Goal: Task Accomplishment & Management: Manage account settings

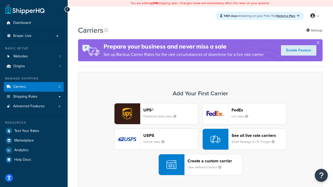
click at [200, 139] on div "UPS® Published daily rates FedEx List rates USPS Online rates See all live rate…" at bounding box center [201, 139] width 234 height 72
click at [259, 110] on header "FedEx" at bounding box center [259, 110] width 55 height 5
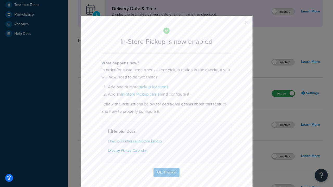
scroll to position [146, 0]
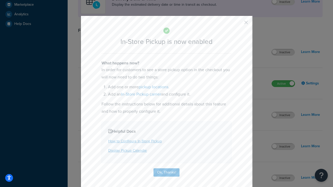
click at [238, 24] on button "button" at bounding box center [238, 24] width 1 height 1
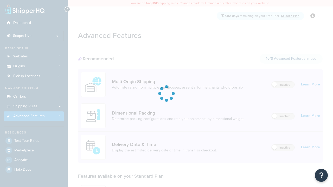
scroll to position [136, 0]
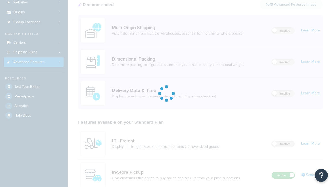
click at [283, 173] on label "Active" at bounding box center [283, 176] width 23 height 6
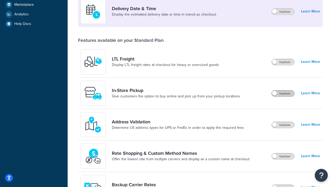
scroll to position [126, 0]
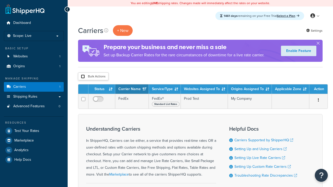
click at [83, 77] on input "checkbox" at bounding box center [83, 77] width 4 height 4
checkbox input "true"
click at [0, 0] on button "Delete" at bounding box center [0, 0] width 0 height 0
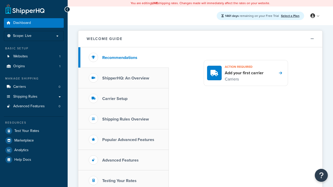
scroll to position [301, 0]
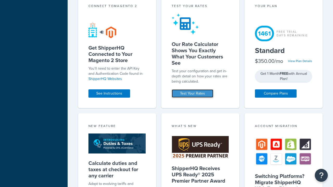
scroll to position [0, 0]
